Goal: Check status: Check status

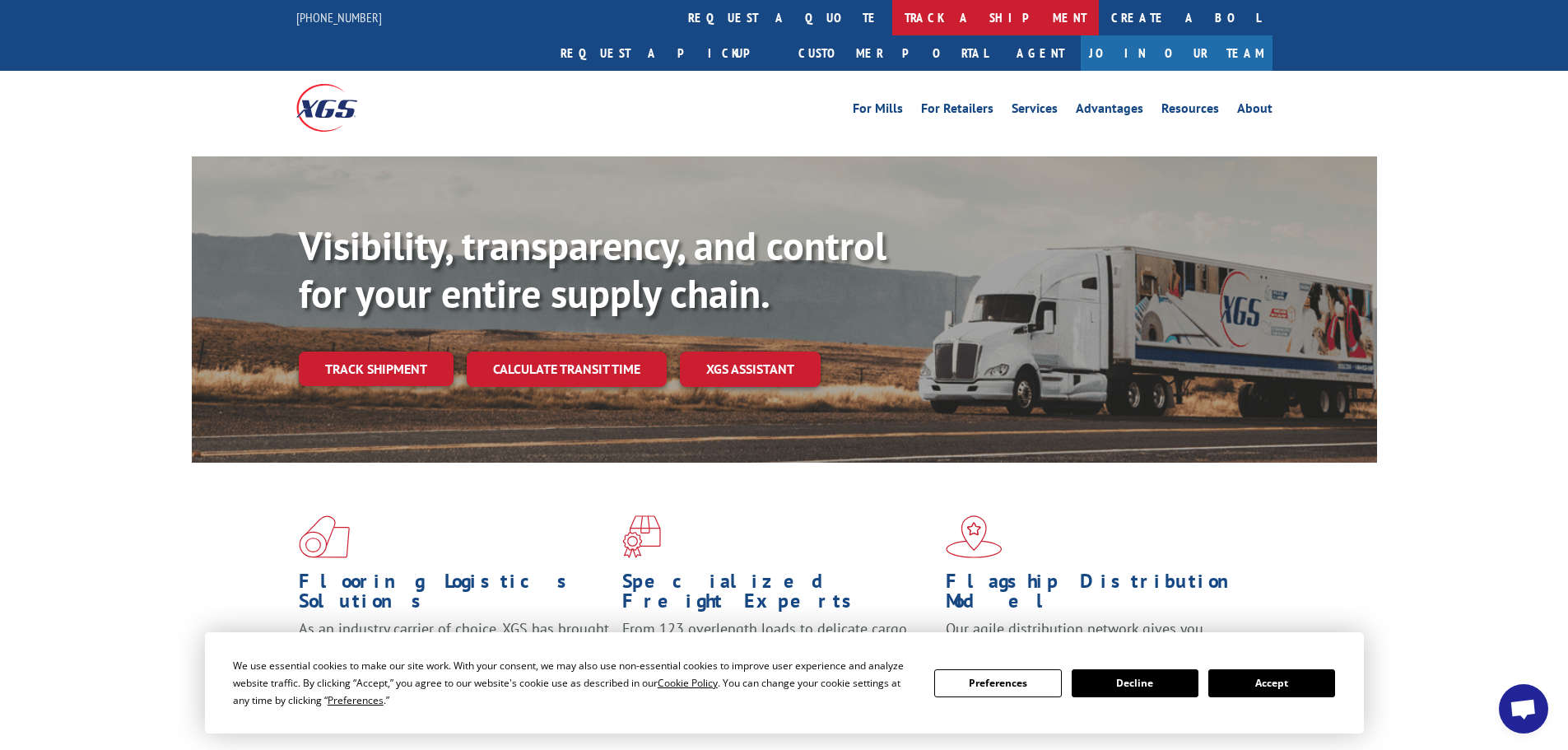
click at [892, 19] on link "track a shipment" at bounding box center [995, 17] width 207 height 35
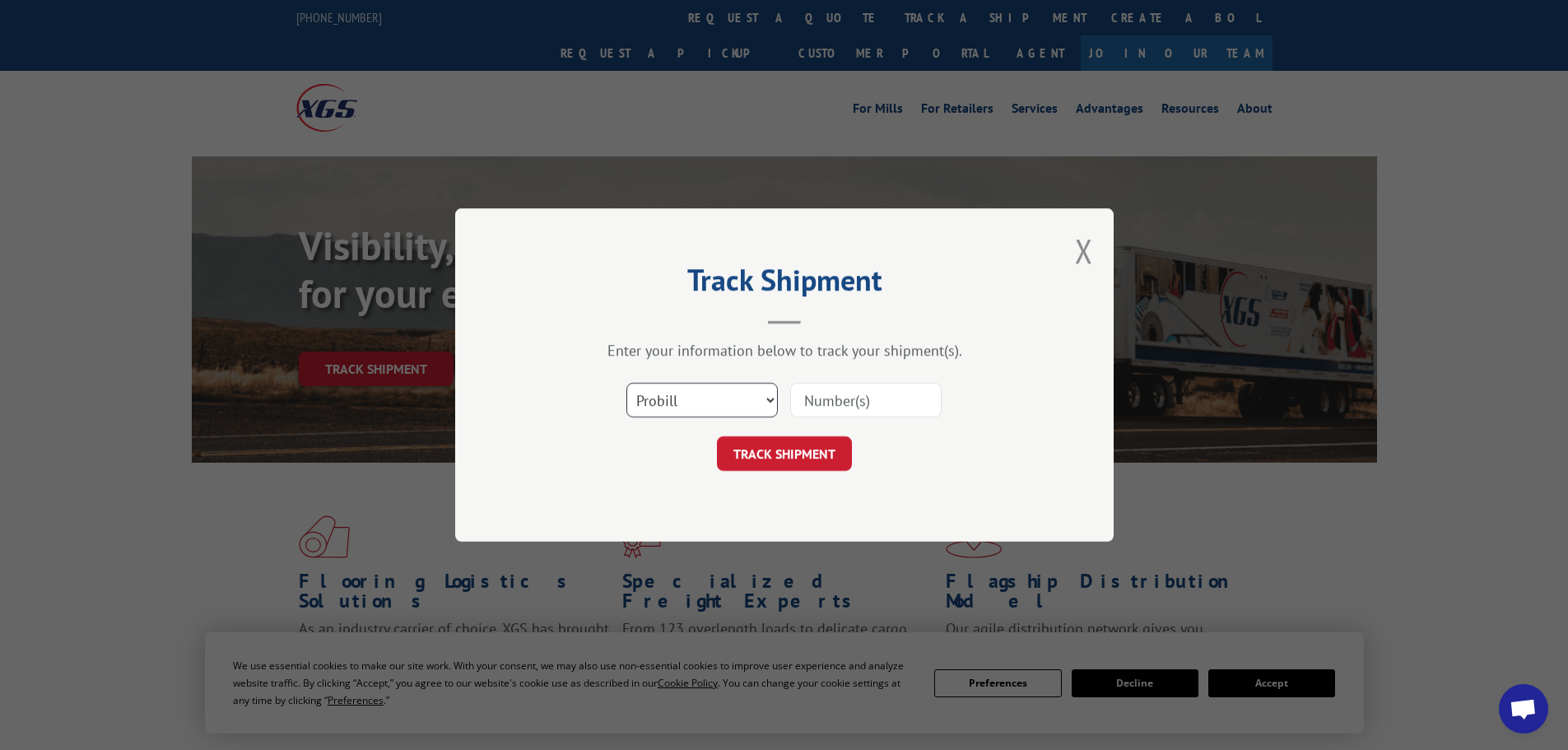
click at [710, 410] on select "Select category... Probill BOL PO" at bounding box center [702, 400] width 152 height 34
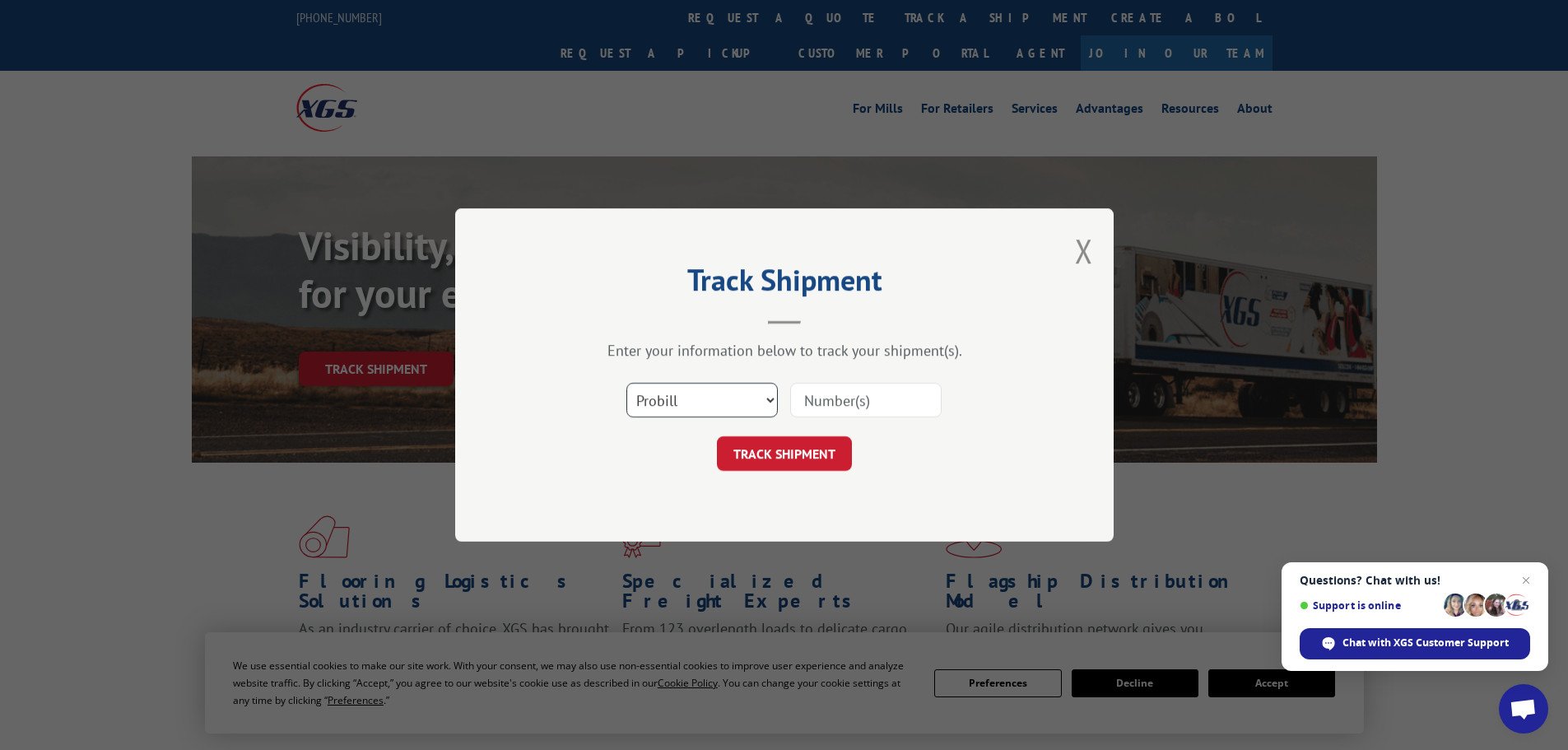
select select "bol"
click at [626, 383] on select "Select category... Probill BOL PO" at bounding box center [702, 400] width 152 height 34
click at [890, 399] on input at bounding box center [866, 400] width 152 height 34
paste input "5383245"
type input "5383245"
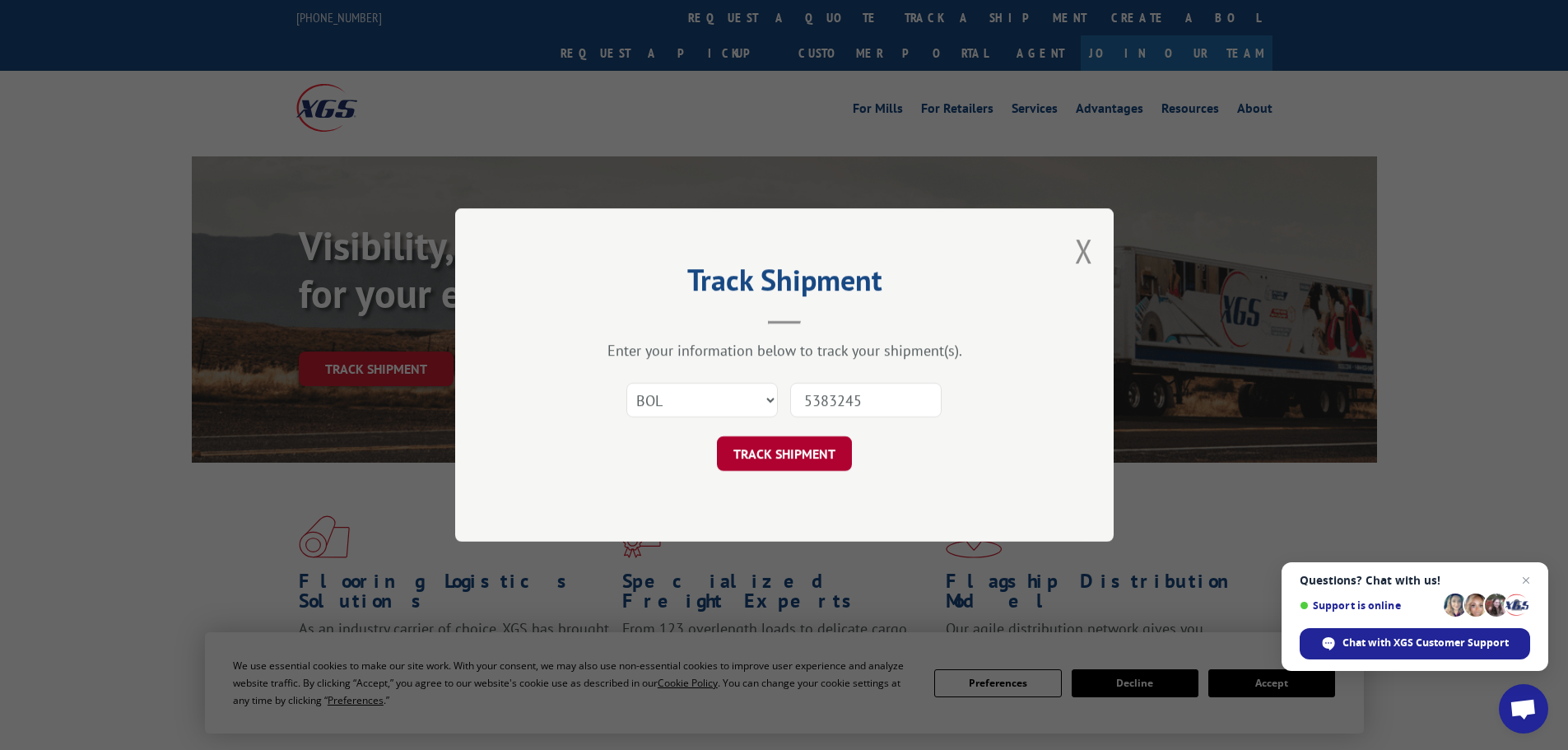
click at [798, 454] on button "TRACK SHIPMENT" at bounding box center [784, 453] width 135 height 34
